Goal: Task Accomplishment & Management: Complete application form

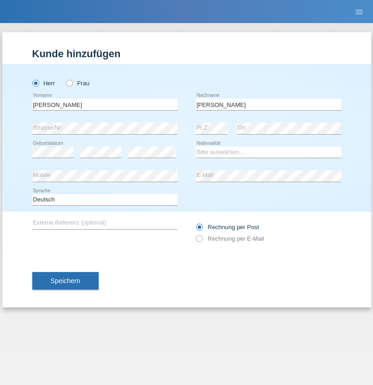
type input "Mohamed"
select select "SY"
select select "C"
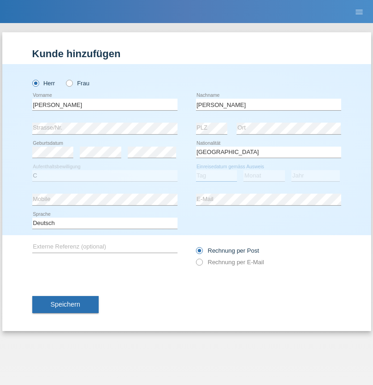
select select "21"
select select "12"
select select "2013"
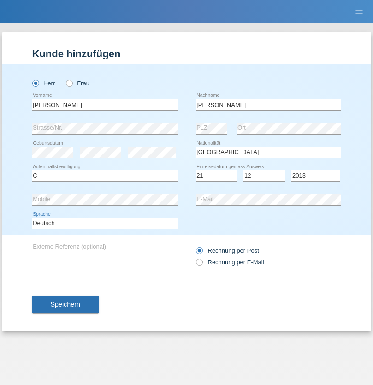
select select "en"
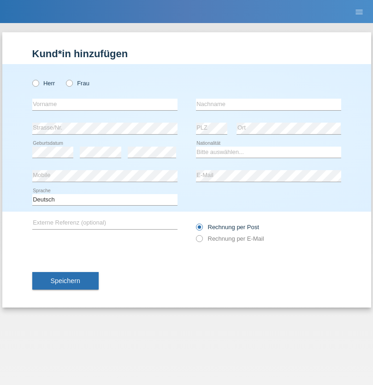
radio input "true"
click at [105, 104] on input "text" at bounding box center [104, 105] width 145 height 12
type input "David"
click at [268, 104] on input "text" at bounding box center [268, 105] width 145 height 12
type input "Senn"
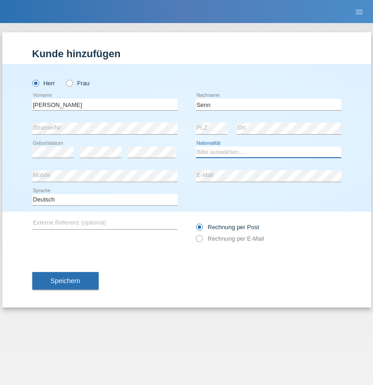
select select "CH"
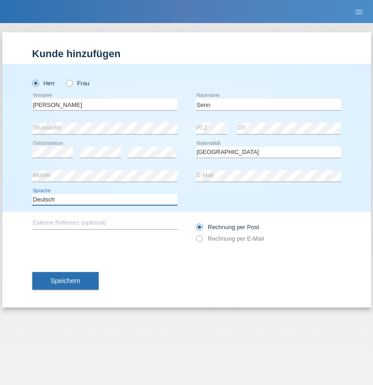
select select "en"
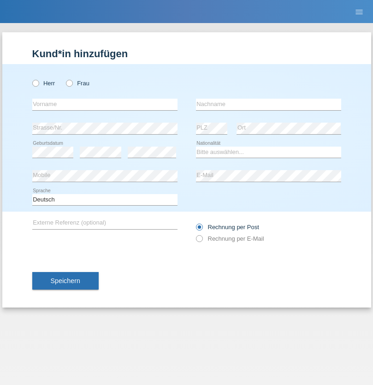
radio input "true"
click at [105, 104] on input "text" at bounding box center [104, 105] width 145 height 12
type input "Rihanna"
click at [268, 104] on input "text" at bounding box center [268, 105] width 145 height 12
type input "Dössegger"
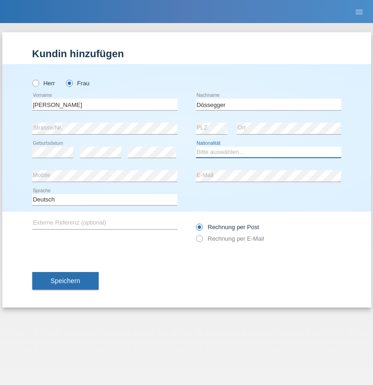
select select "CH"
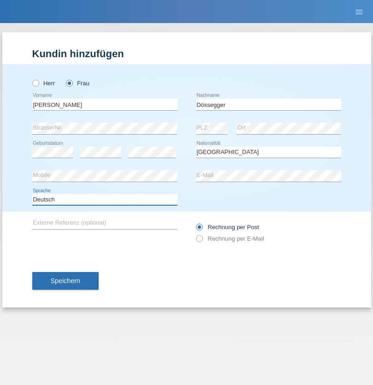
select select "en"
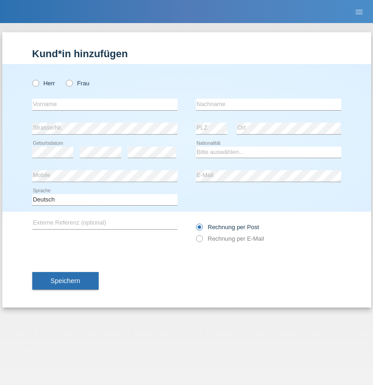
radio input "true"
click at [105, 104] on input "text" at bounding box center [104, 105] width 145 height 12
type input "firat"
click at [268, 104] on input "text" at bounding box center [268, 105] width 145 height 12
type input "kara"
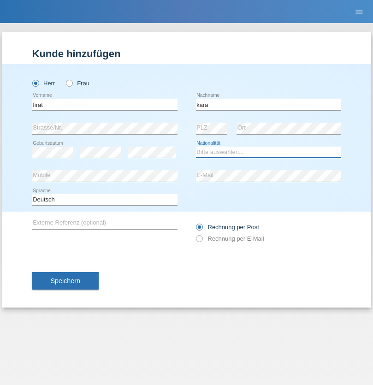
select select "CH"
radio input "true"
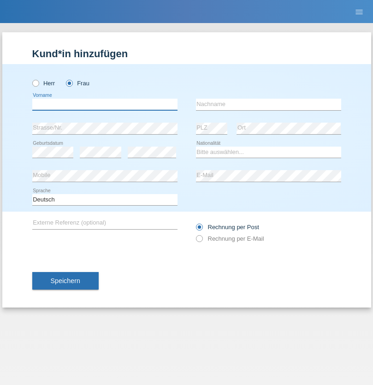
click at [105, 104] on input "text" at bounding box center [104, 105] width 145 height 12
type input "Senije"
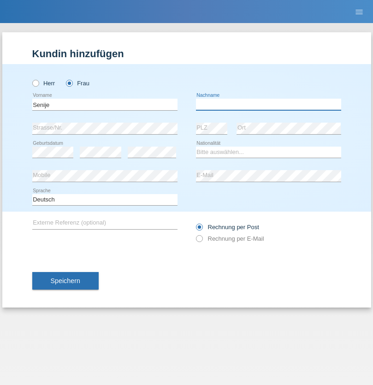
click at [268, 104] on input "text" at bounding box center [268, 105] width 145 height 12
type input "Rama"
select select "CH"
radio input "true"
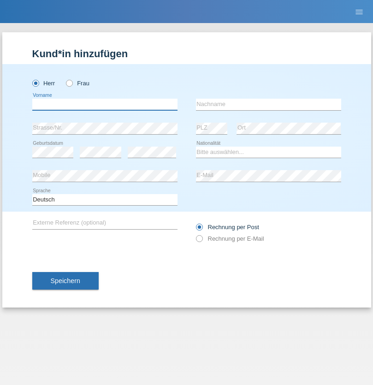
click at [105, 104] on input "text" at bounding box center [104, 105] width 145 height 12
type input "Andy"
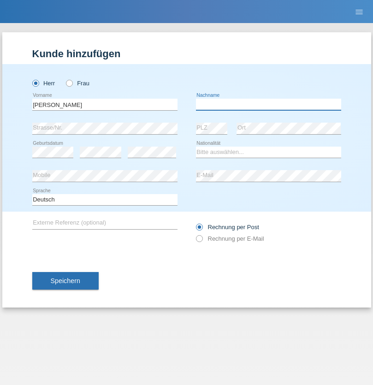
click at [268, 104] on input "text" at bounding box center [268, 105] width 145 height 12
type input "Priestley"
select select "CH"
radio input "true"
click at [105, 104] on input "text" at bounding box center [104, 105] width 145 height 12
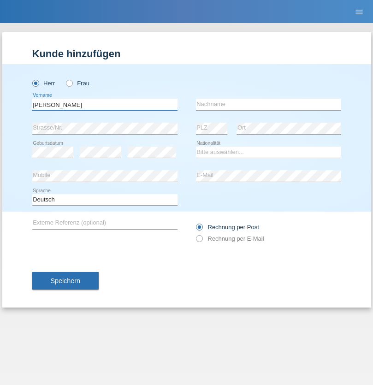
type input "Francesco"
click at [268, 104] on input "text" at bounding box center [268, 105] width 145 height 12
type input "Fortugno"
select select "IT"
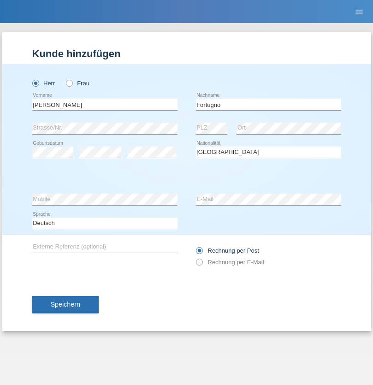
select select "C"
select select "09"
select select "08"
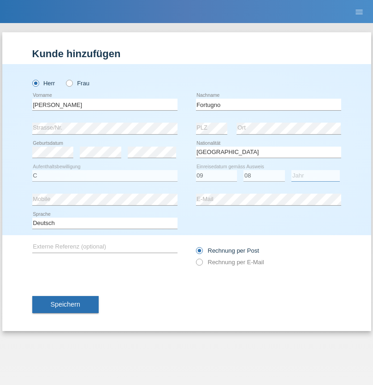
select select "2006"
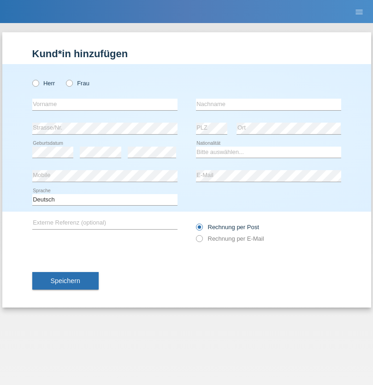
radio input "true"
click at [105, 104] on input "text" at bounding box center [104, 105] width 145 height 12
type input "Farkash"
click at [268, 104] on input "text" at bounding box center [268, 105] width 145 height 12
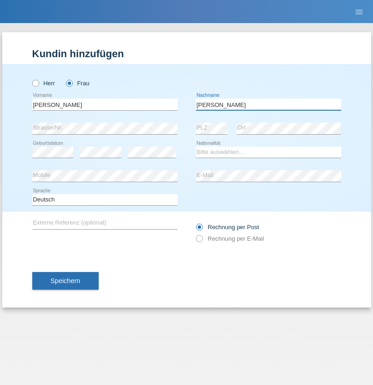
type input "Yolana"
select select "UA"
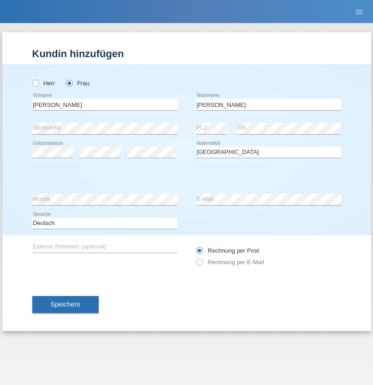
select select "C"
select select "23"
select select "10"
select select "2021"
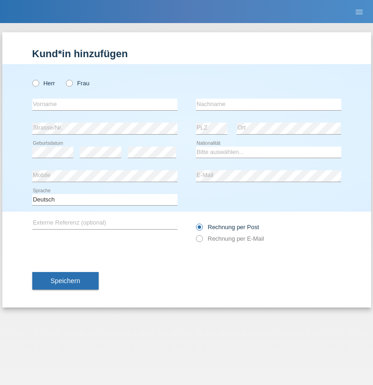
radio input "true"
click at [105, 104] on input "text" at bounding box center [104, 105] width 145 height 12
type input "Nuria"
click at [268, 104] on input "text" at bounding box center [268, 105] width 145 height 12
type input "D'Antino"
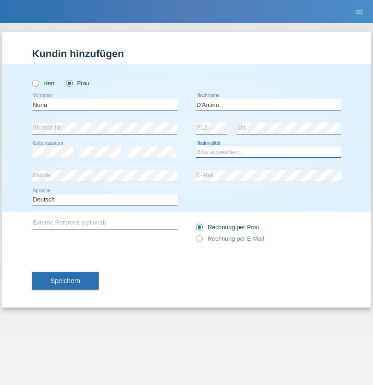
select select "CH"
